Goal: Information Seeking & Learning: Learn about a topic

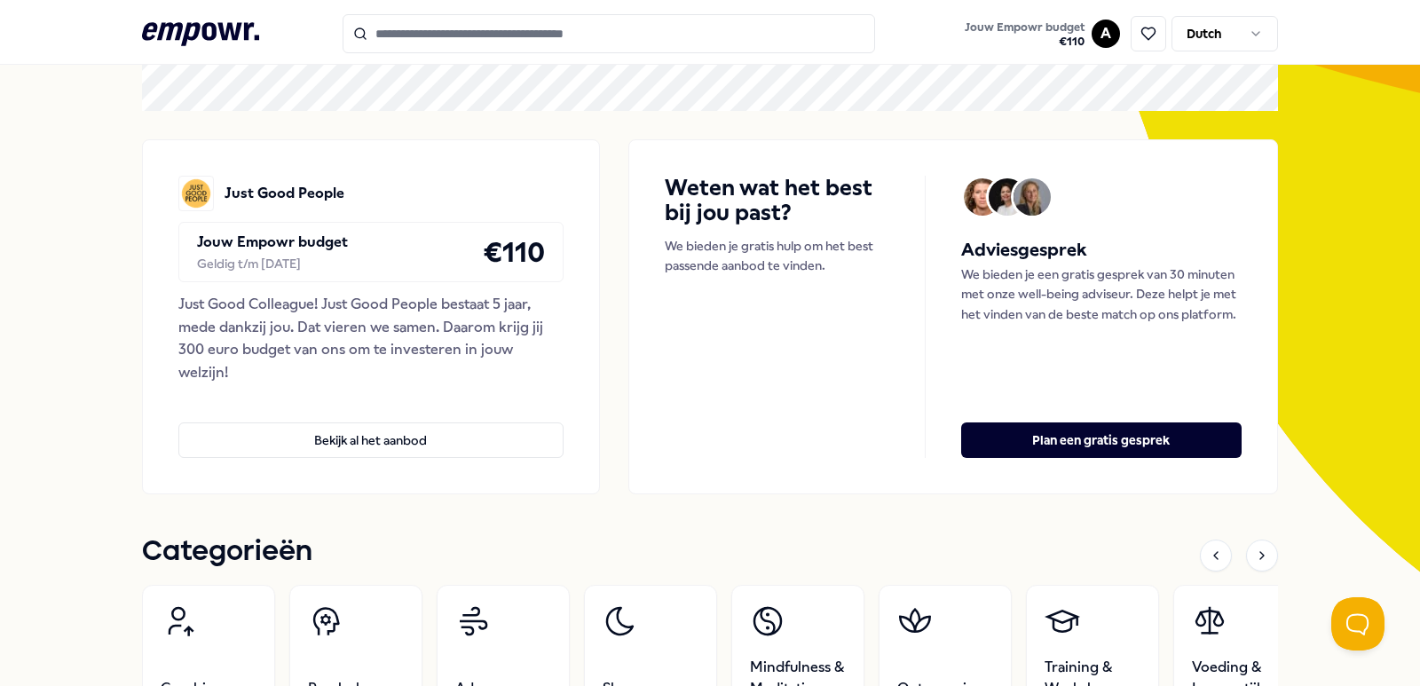
scroll to position [104, 0]
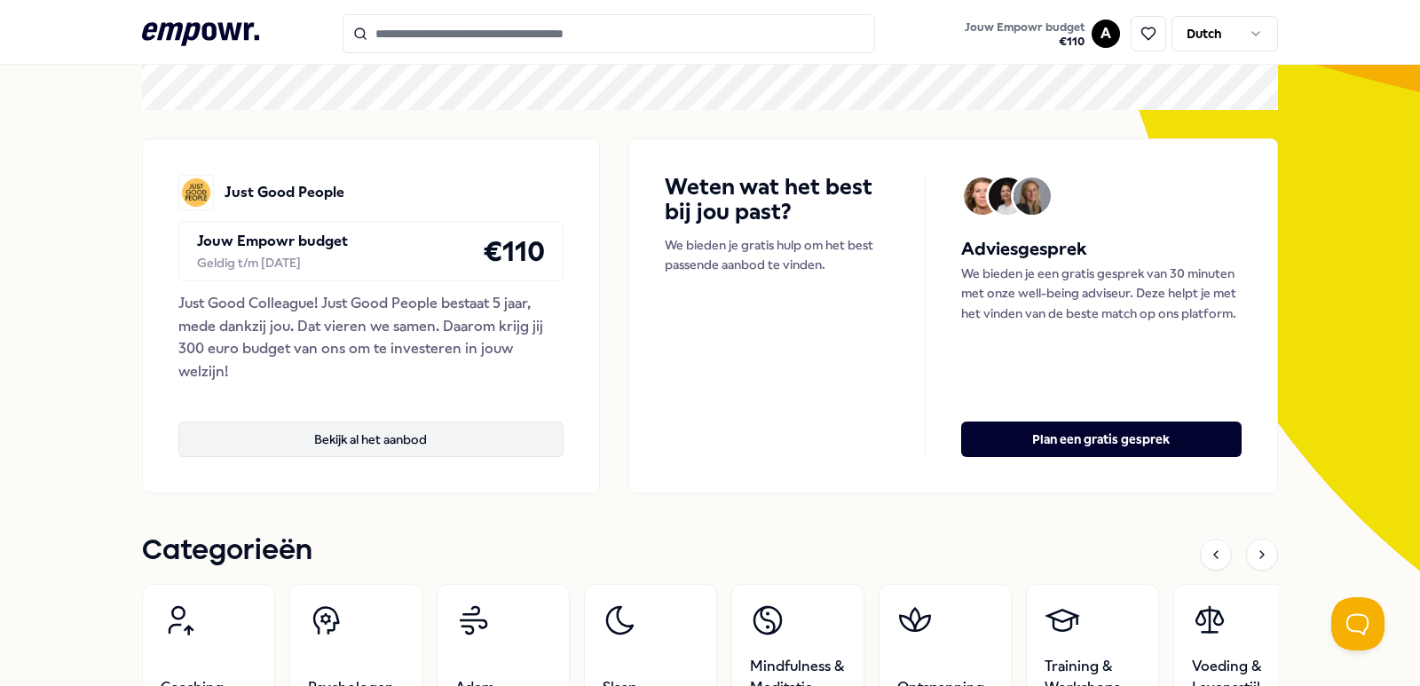
click at [405, 444] on button "Bekijk al het aanbod" at bounding box center [370, 440] width 385 height 36
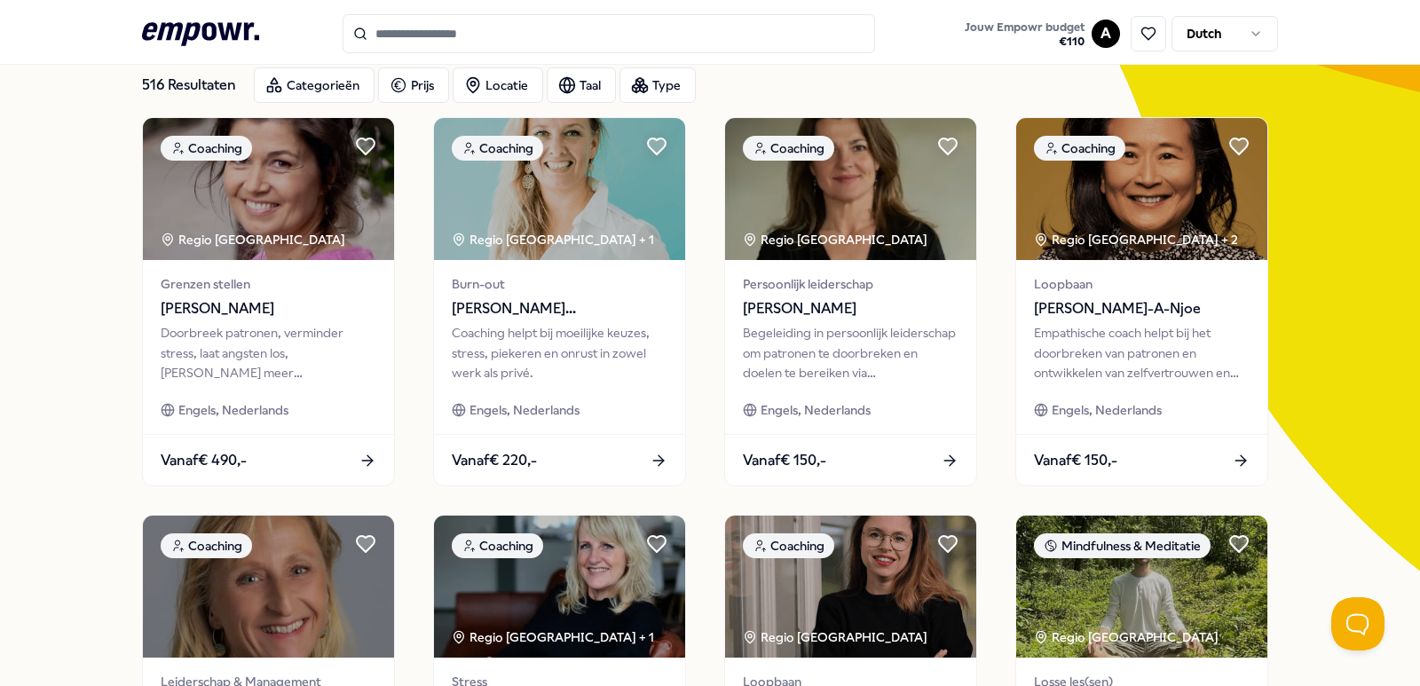
click at [471, 31] on input "Search for products, categories or subcategories" at bounding box center [609, 33] width 533 height 39
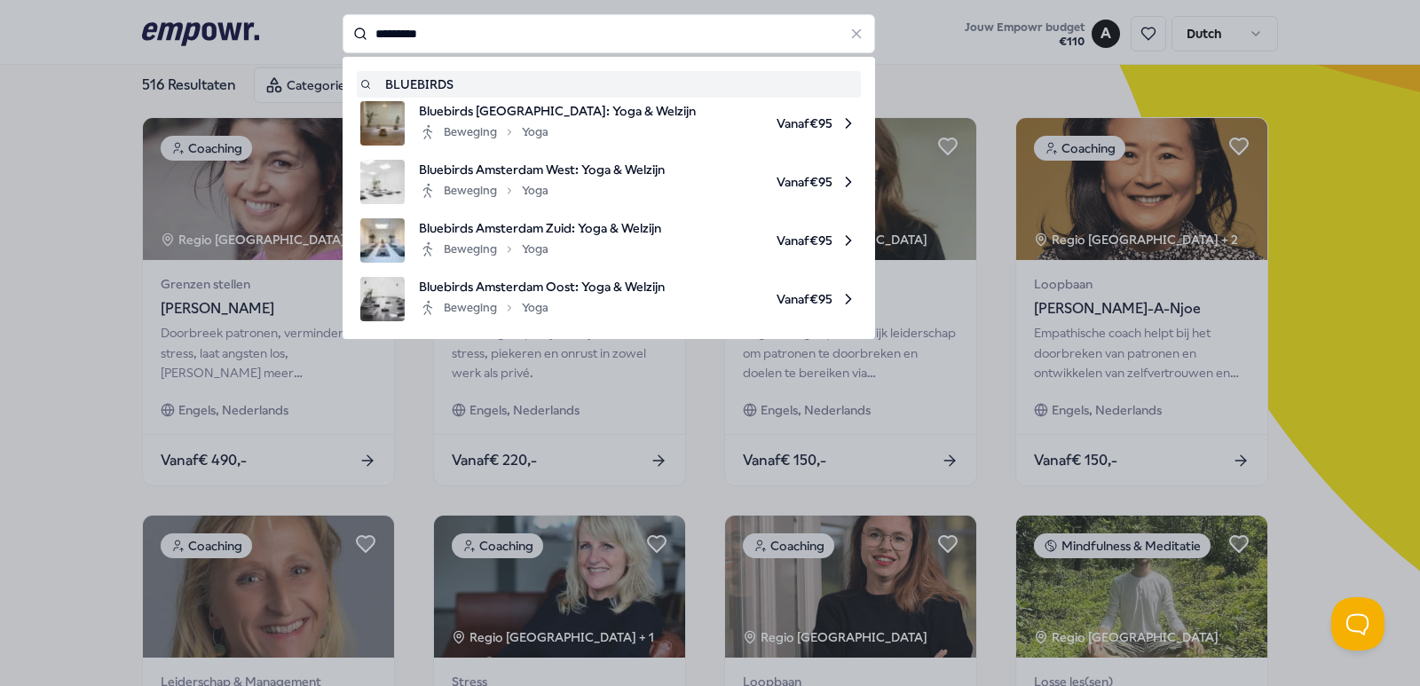
type input "*********"
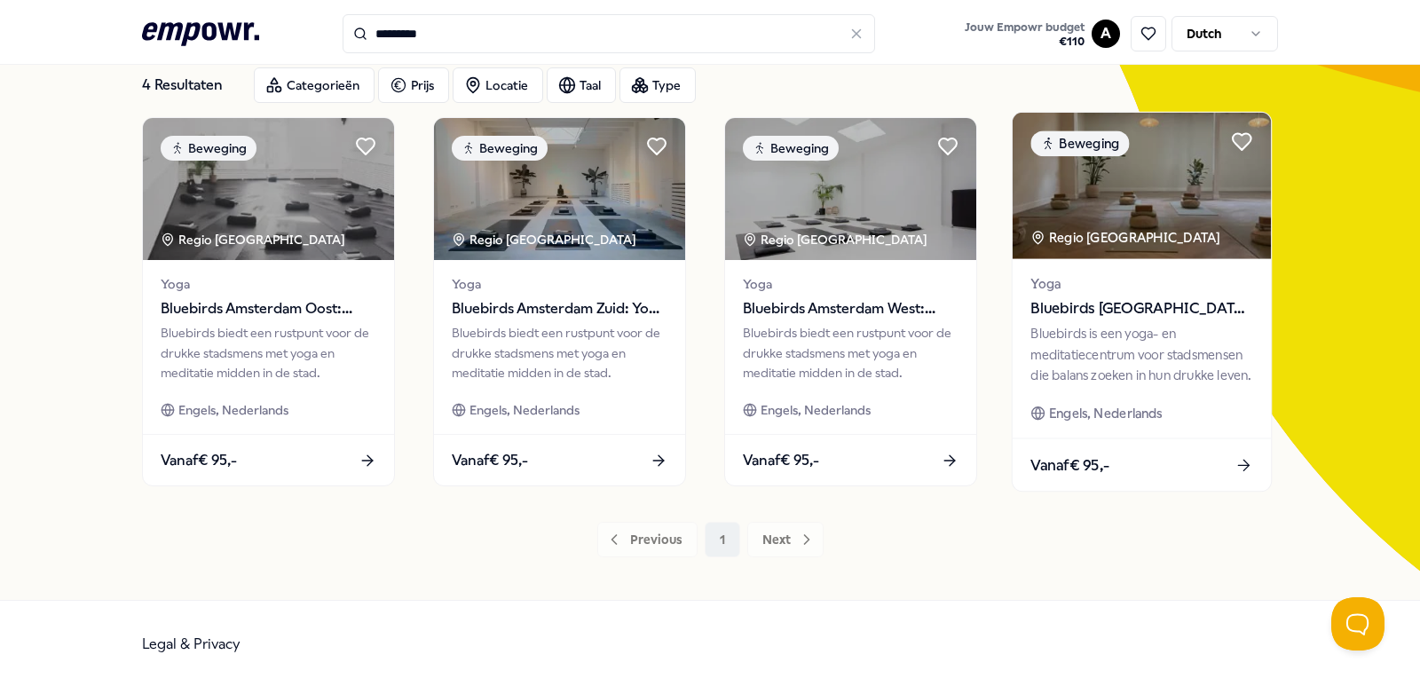
click at [1145, 190] on img at bounding box center [1142, 186] width 258 height 146
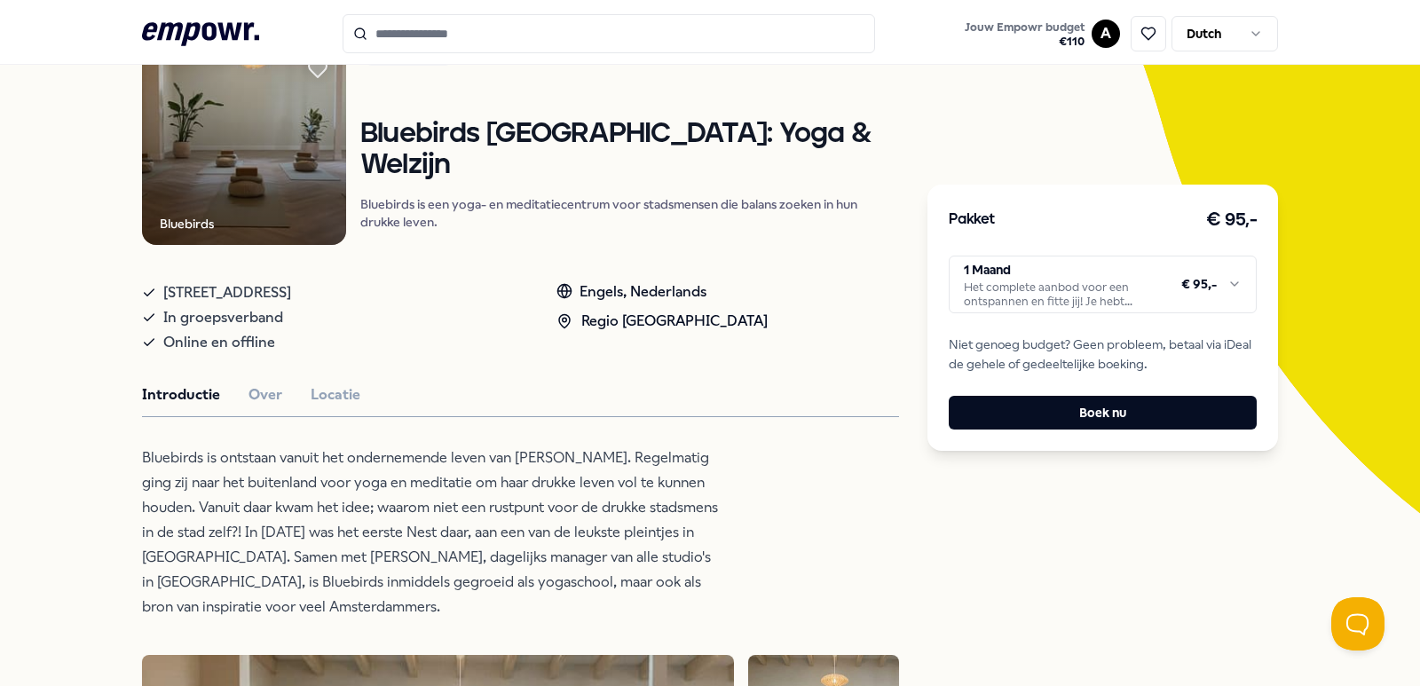
scroll to position [165, 0]
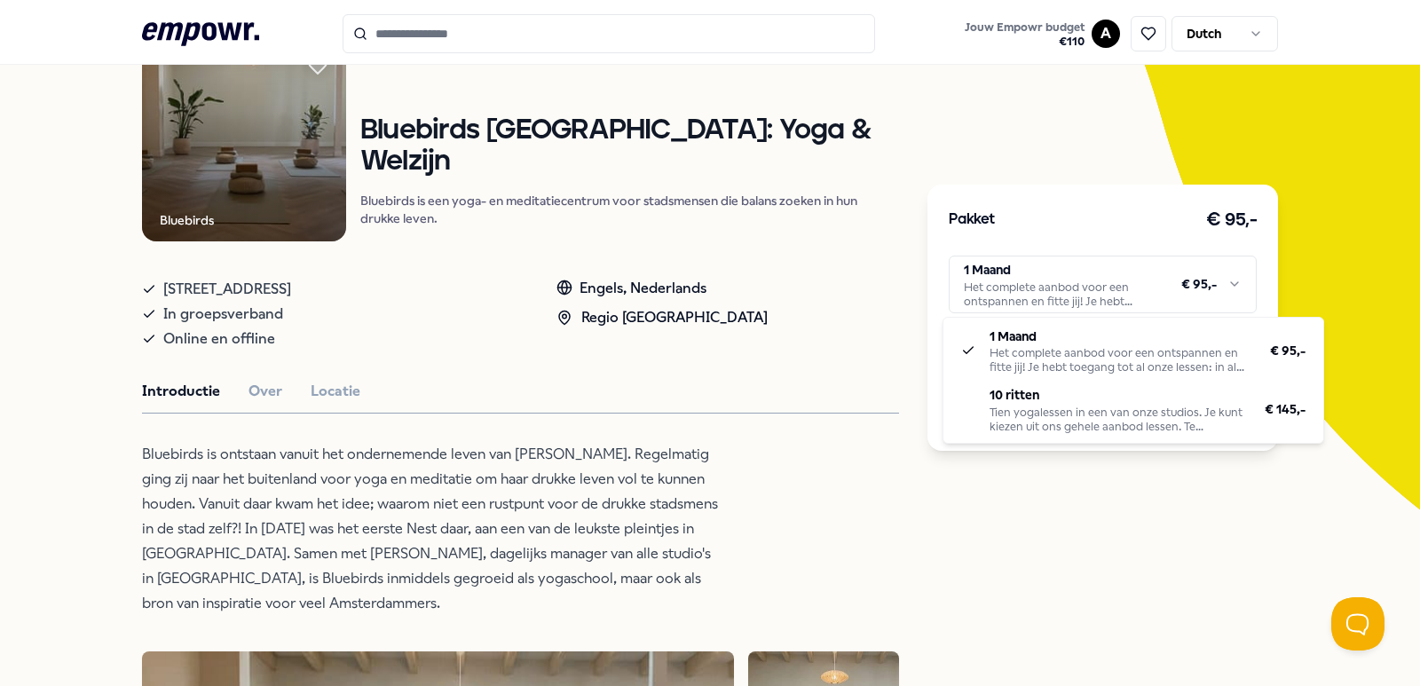
click at [1194, 274] on html ".empowr-logo_svg__cls-1{fill:#03032f} Jouw Empowr budget € 110 A Dutch Alle cat…" at bounding box center [710, 343] width 1420 height 686
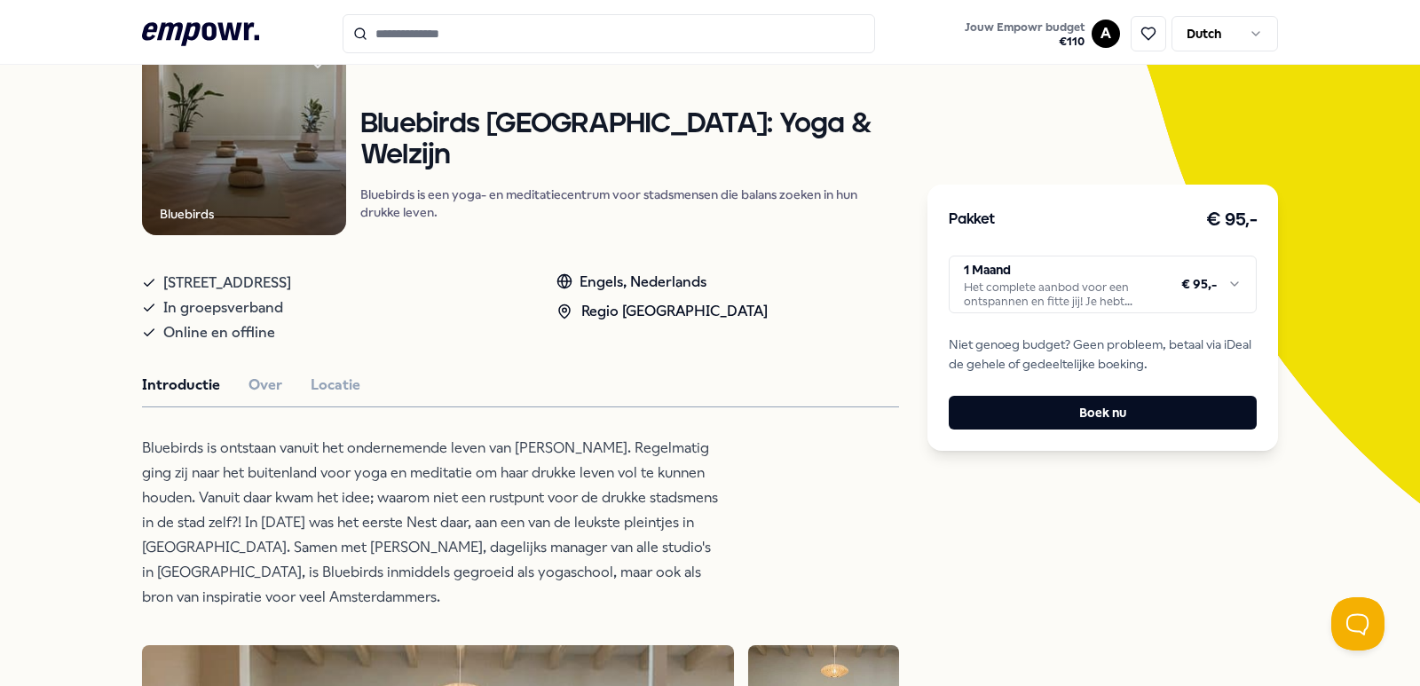
scroll to position [0, 0]
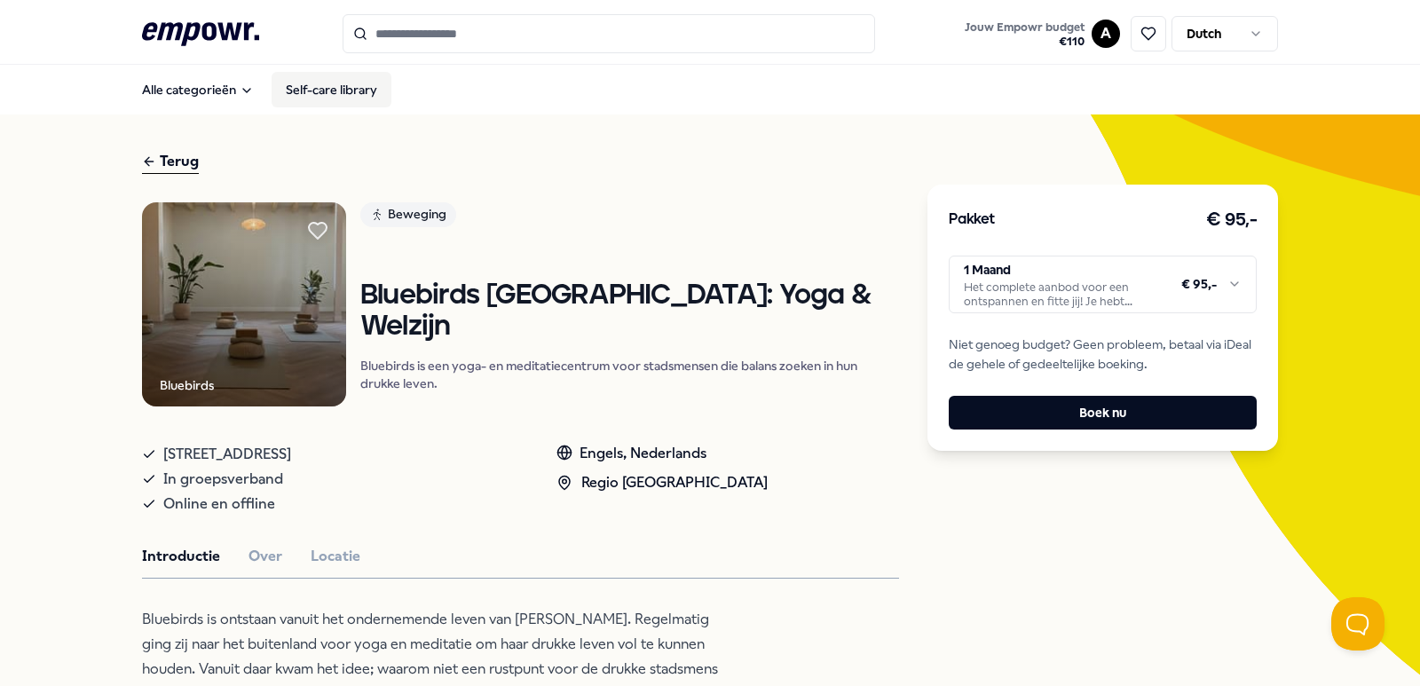
click at [341, 91] on link "Self-care library" at bounding box center [332, 90] width 120 height 36
